Goal: Information Seeking & Learning: Learn about a topic

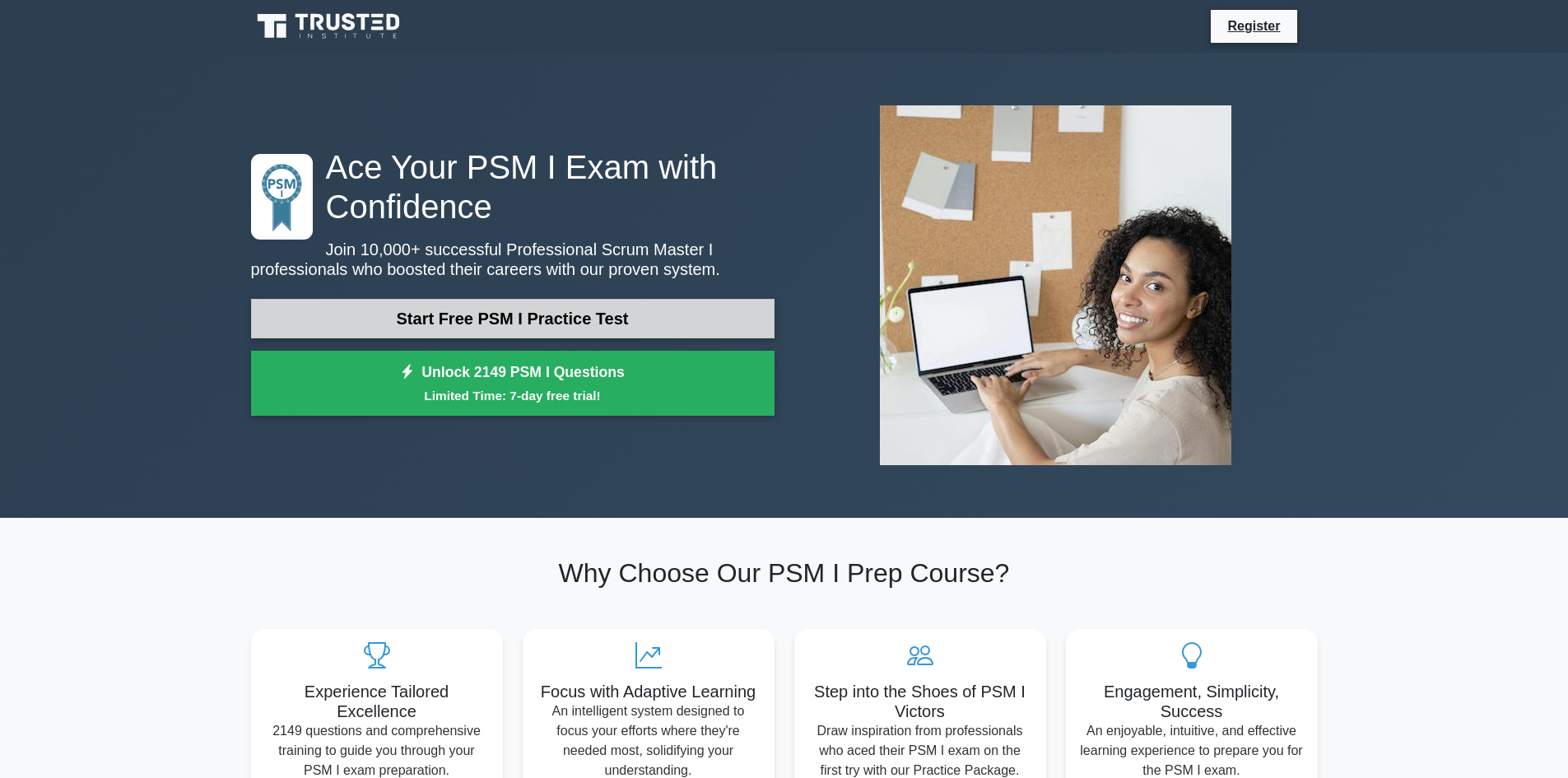
click at [551, 332] on link "Start Free PSM I Practice Test" at bounding box center [513, 319] width 524 height 40
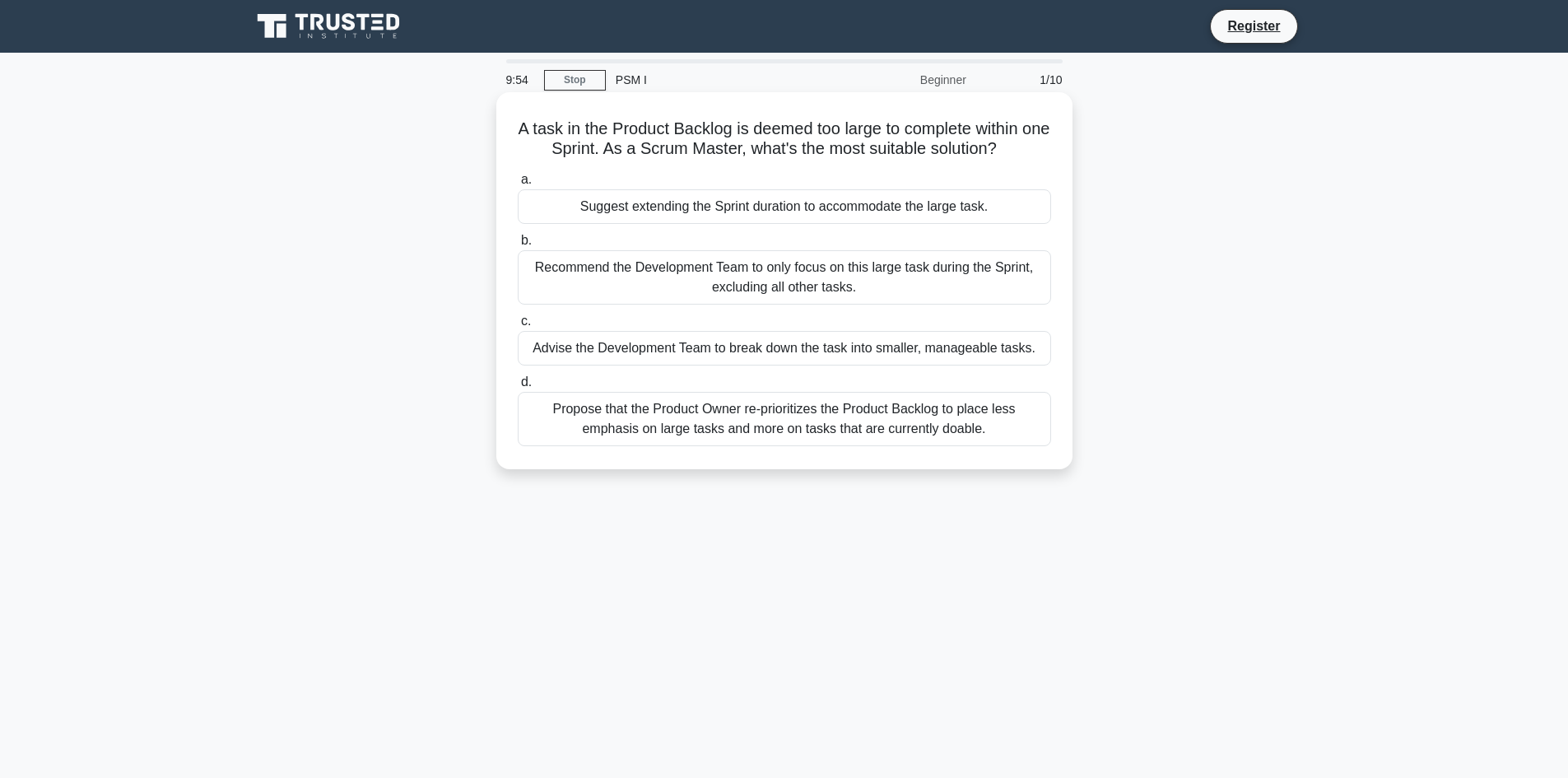
drag, startPoint x: 527, startPoint y: 131, endPoint x: 932, endPoint y: 412, distance: 492.9
click at [1011, 430] on div "A task in the Product Backlog is deemed too large to complete within one Sprint…" at bounding box center [785, 281] width 563 height 364
copy div "A task in the Product Backlog is deemed too large to complete within one Sprint…"
click at [790, 324] on label "c. Advise the Development Team to break down the task into smaller, manageable …" at bounding box center [784, 339] width 534 height 54
click at [518, 324] on input "c. Advise the Development Team to break down the task into smaller, manageable …" at bounding box center [518, 321] width 0 height 11
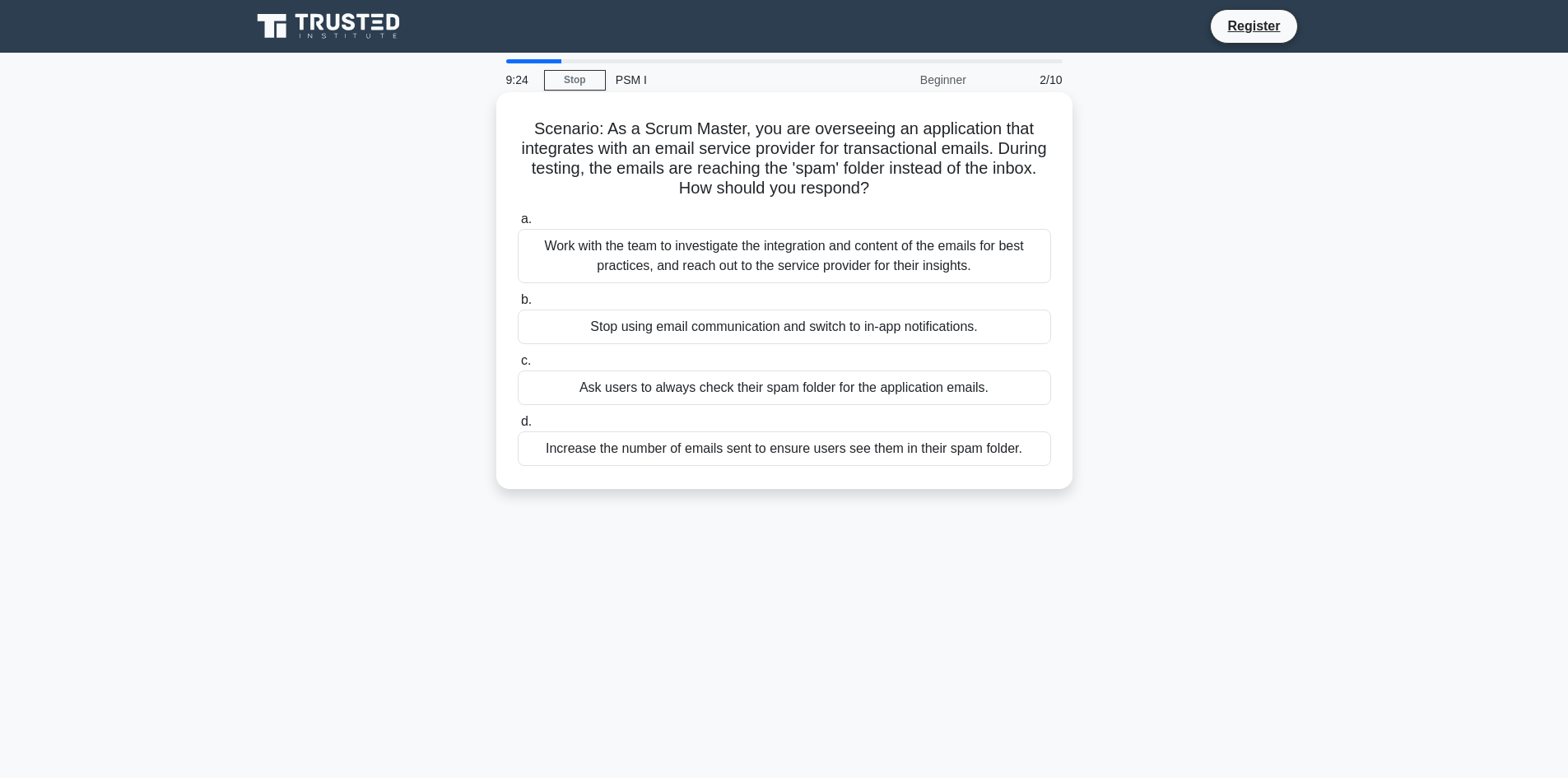
click at [607, 388] on div "Ask users to always check their spam folder for the application emails." at bounding box center [784, 388] width 534 height 34
click at [518, 366] on input "c. Ask users to always check their spam folder for the application emails." at bounding box center [518, 361] width 0 height 11
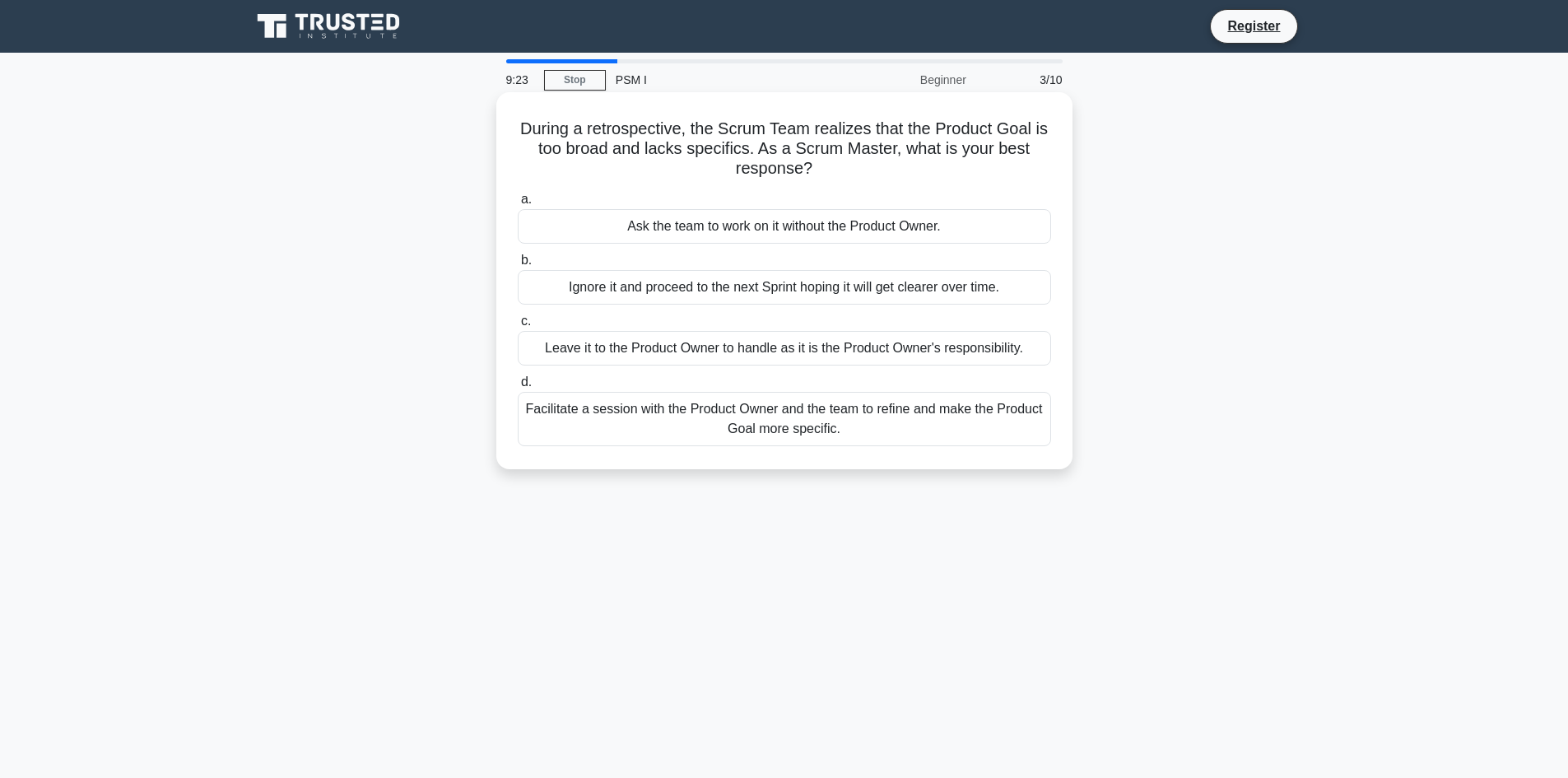
click at [549, 350] on div "Leave it to the Product Owner to handle as it is the Product Owner's responsibi…" at bounding box center [784, 348] width 534 height 34
click at [518, 327] on input "c. Leave it to the Product Owner to handle as it is the Product Owner's respons…" at bounding box center [518, 321] width 0 height 11
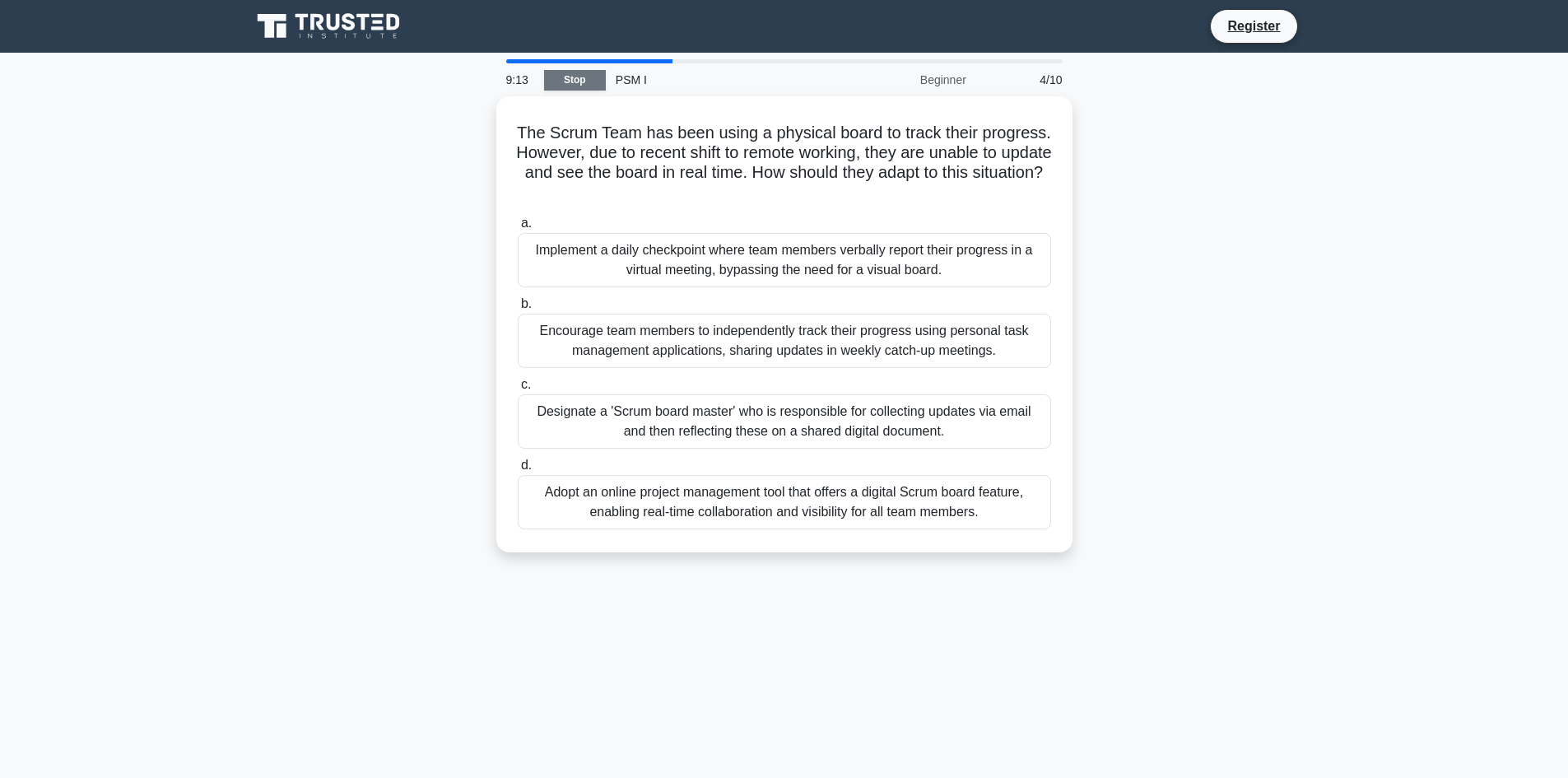
click at [586, 81] on link "Stop" at bounding box center [575, 80] width 62 height 21
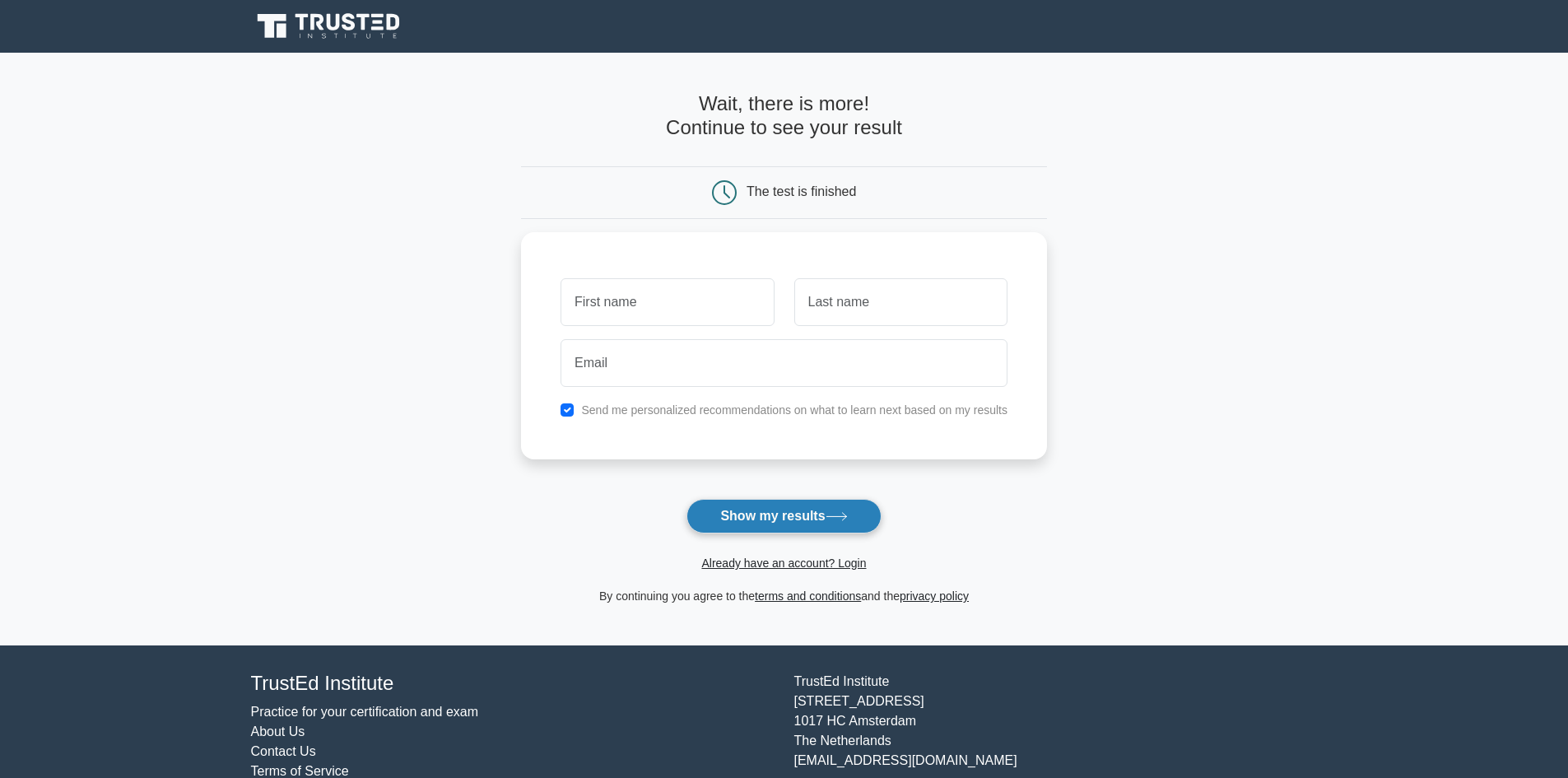
click at [793, 528] on button "Show my results" at bounding box center [784, 516] width 194 height 34
